Goal: Information Seeking & Learning: Learn about a topic

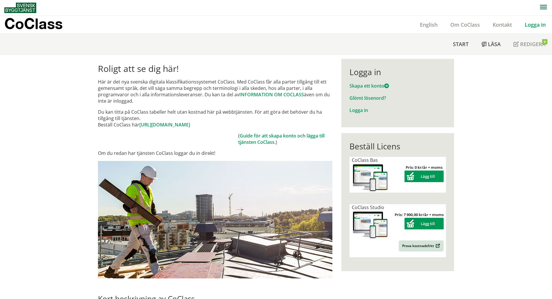
click at [539, 24] on link "Logga in" at bounding box center [535, 24] width 34 height 7
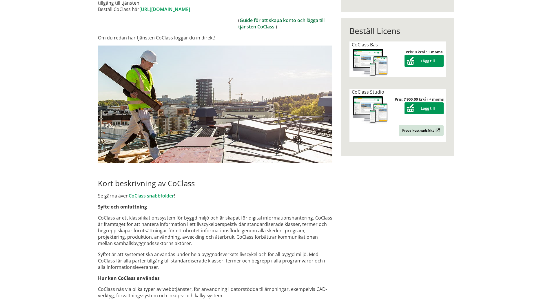
scroll to position [116, 0]
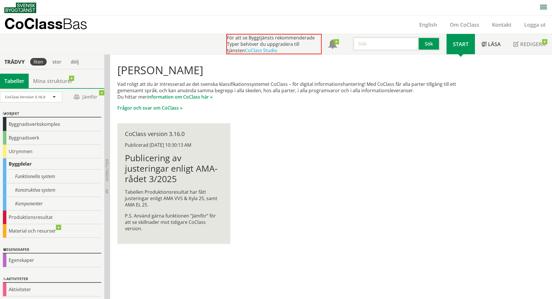
click at [284, 103] on div "Vad roligt att du är intresserad av det svenska klassifikationssystemet CoClass…" at bounding box center [295, 96] width 356 height 30
click at [277, 47] on div "För att se Byggtjänsts rekommenderade Typer behöver du uppgradera till tjänsten…" at bounding box center [273, 44] width 95 height 20
click at [52, 81] on link "Mina strukturer" at bounding box center [53, 81] width 48 height 14
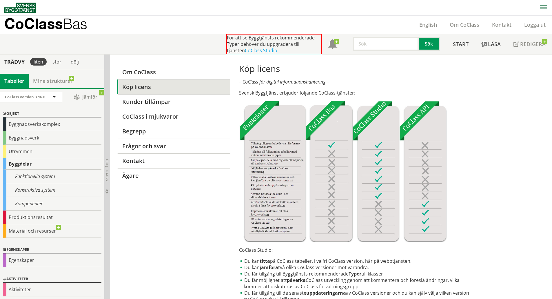
click at [17, 83] on div "Tabeller" at bounding box center [14, 81] width 29 height 14
click at [468, 46] on span "Start" at bounding box center [461, 44] width 16 height 7
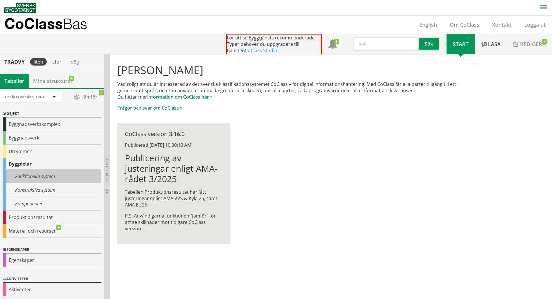
click at [32, 175] on div "Funktionella system" at bounding box center [52, 176] width 99 height 14
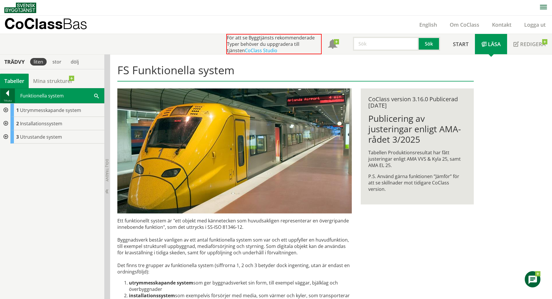
click at [8, 93] on div at bounding box center [7, 94] width 14 height 8
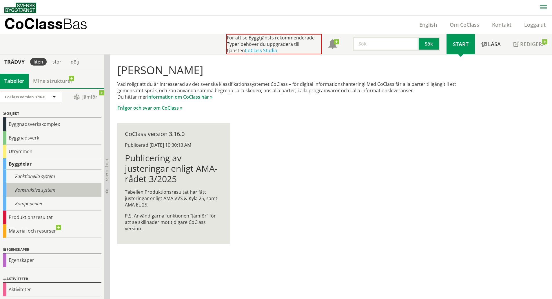
click at [45, 191] on div "Konstruktiva system" at bounding box center [52, 190] width 99 height 14
click at [39, 190] on div "Konstruktiva system" at bounding box center [52, 190] width 99 height 14
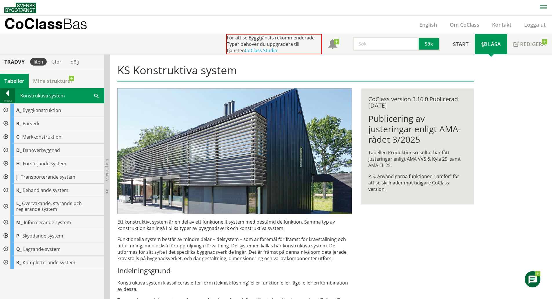
click at [3, 90] on div at bounding box center [7, 94] width 14 height 8
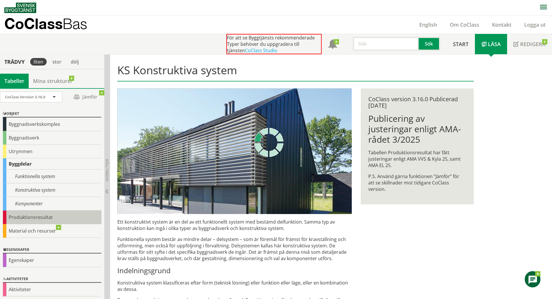
click at [42, 219] on div "Produktionsresultat" at bounding box center [52, 217] width 99 height 14
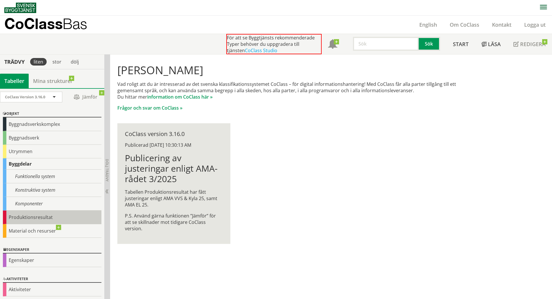
click at [41, 218] on div "Produktionsresultat" at bounding box center [52, 217] width 99 height 14
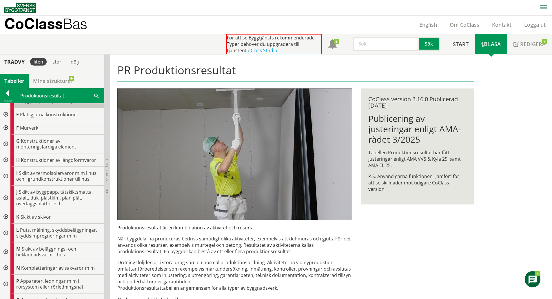
scroll to position [116, 0]
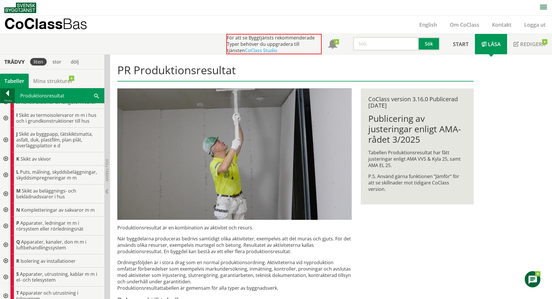
click at [12, 94] on div at bounding box center [7, 94] width 14 height 8
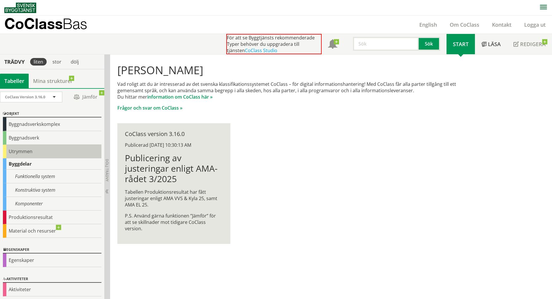
click at [30, 154] on div "Utrymmen" at bounding box center [52, 152] width 99 height 14
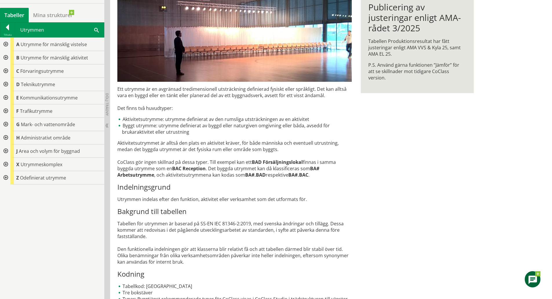
scroll to position [77, 0]
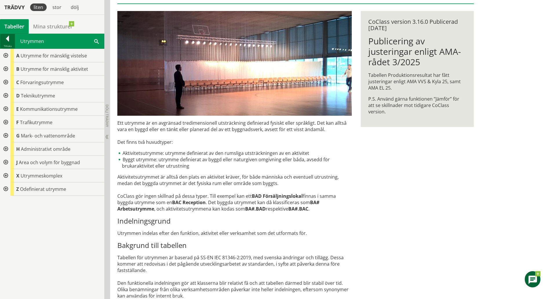
click at [5, 40] on div at bounding box center [7, 40] width 14 height 8
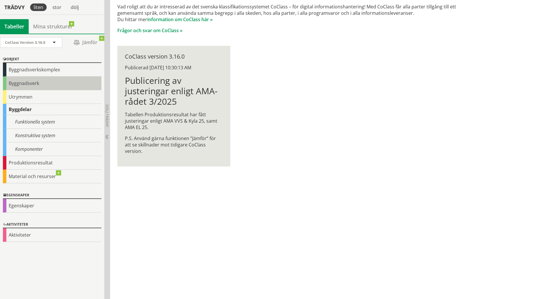
click at [22, 85] on div "Byggnadsverk" at bounding box center [52, 83] width 99 height 14
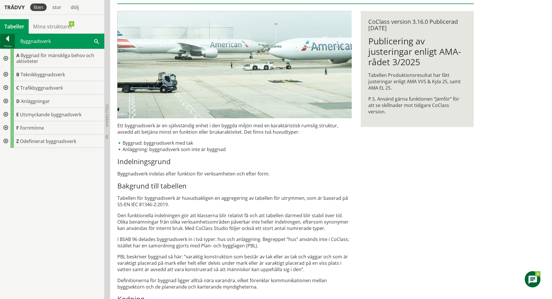
click at [9, 39] on div at bounding box center [7, 40] width 14 height 8
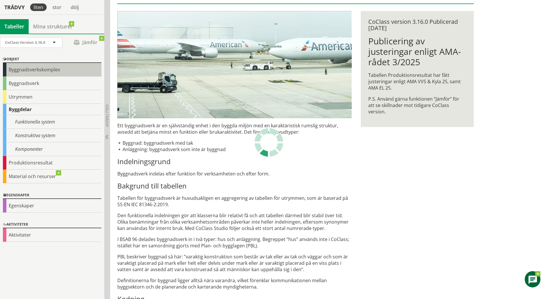
click at [34, 69] on div "Byggnadsverkskomplex" at bounding box center [52, 70] width 99 height 14
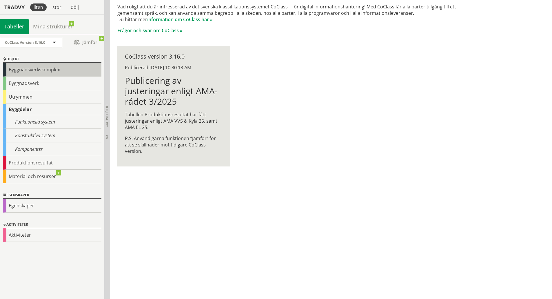
click at [34, 69] on div "Byggnadsverkskomplex" at bounding box center [52, 70] width 99 height 14
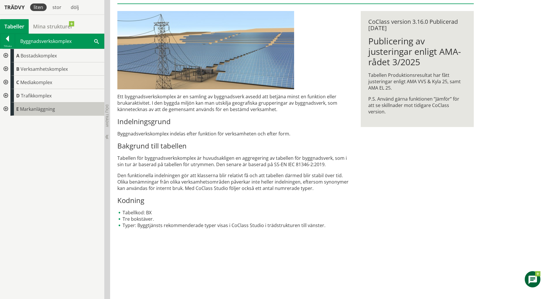
click at [30, 110] on span "Markanläggning" at bounding box center [37, 109] width 35 height 6
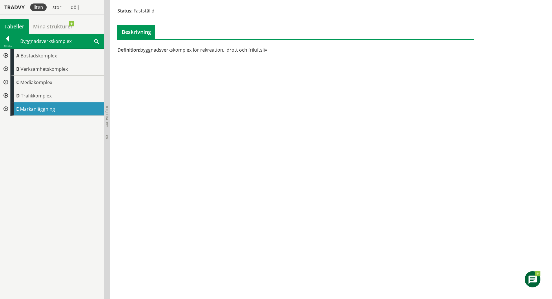
click at [7, 107] on div at bounding box center [5, 108] width 10 height 13
click at [6, 43] on div at bounding box center [7, 40] width 14 height 8
